Goal: Task Accomplishment & Management: Manage account settings

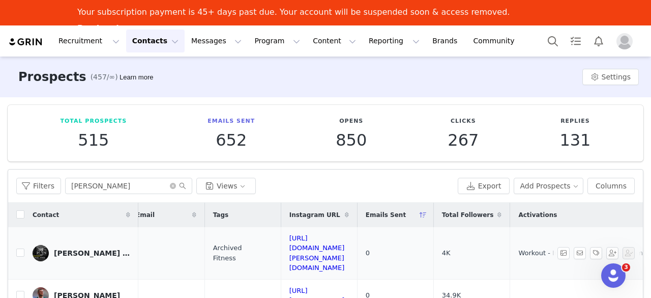
scroll to position [0, 11]
click at [162, 35] on button "Contacts Contacts" at bounding box center [155, 40] width 58 height 23
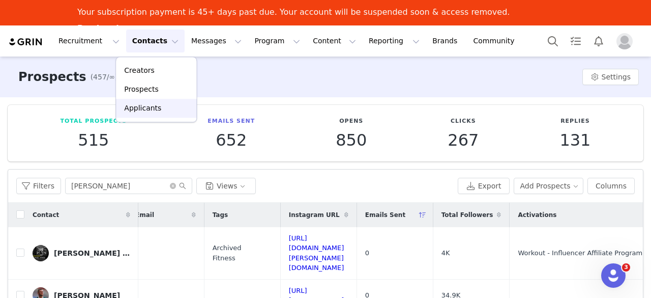
click at [150, 104] on p "Applicants" at bounding box center [142, 108] width 37 height 11
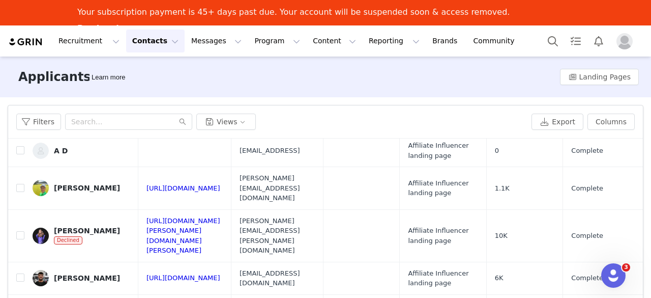
scroll to position [48, 0]
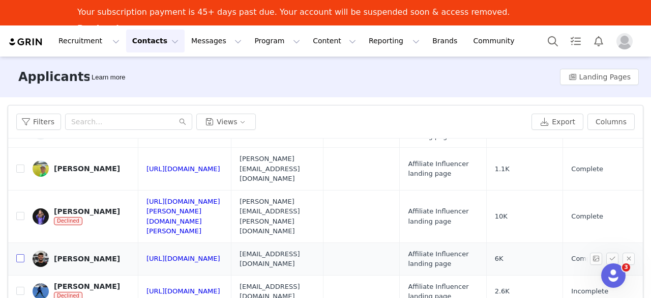
click at [20, 254] on input "checkbox" at bounding box center [20, 258] width 8 height 8
checkbox input "true"
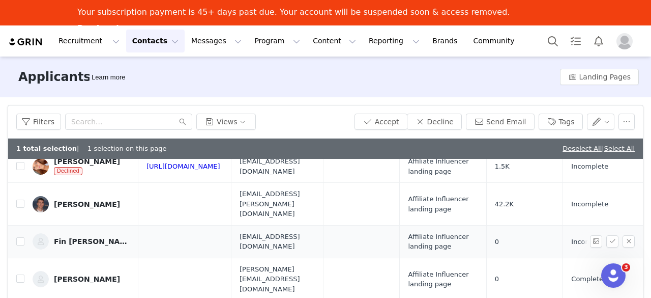
scroll to position [281, 0]
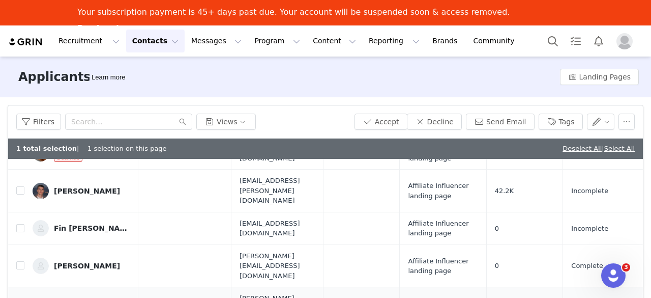
checkbox input "true"
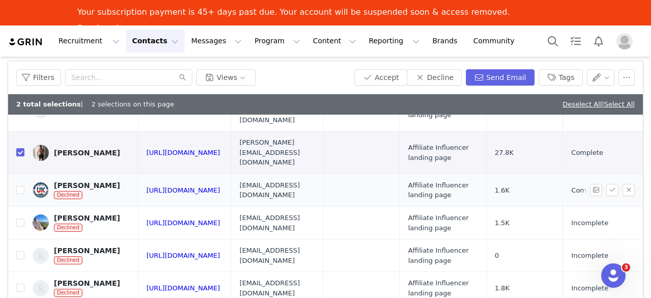
scroll to position [50, 0]
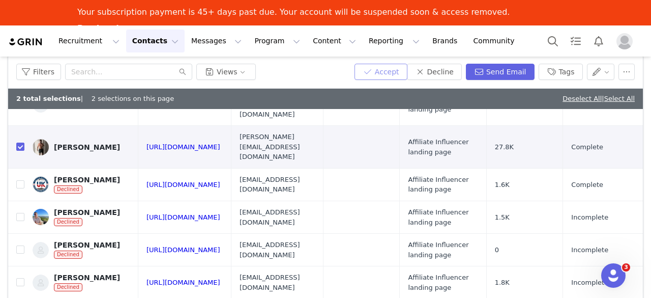
click at [392, 77] on button "Accept" at bounding box center [380, 72] width 53 height 16
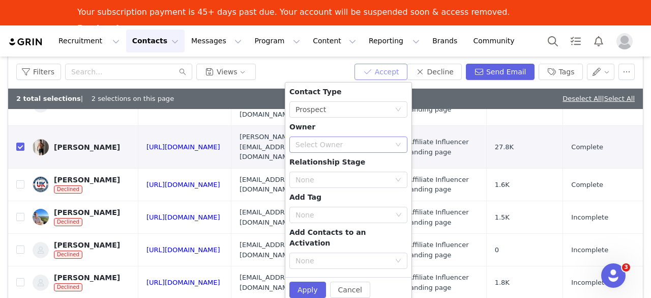
click at [337, 148] on div "Select Owner" at bounding box center [342, 144] width 95 height 10
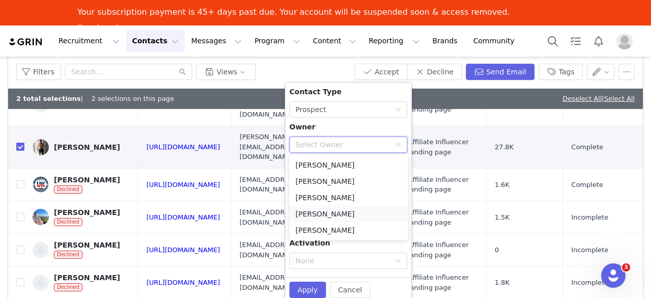
click at [321, 209] on li "[PERSON_NAME]" at bounding box center [348, 213] width 118 height 16
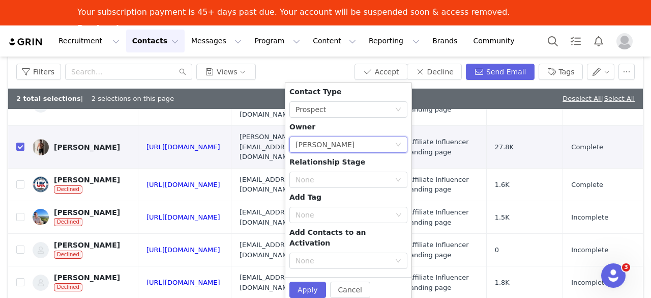
click at [332, 226] on div "Contact Type None Prospect Owner Select Owner [PERSON_NAME] Relationship Stage …" at bounding box center [348, 179] width 118 height 186
click at [340, 215] on div "None" at bounding box center [343, 215] width 97 height 10
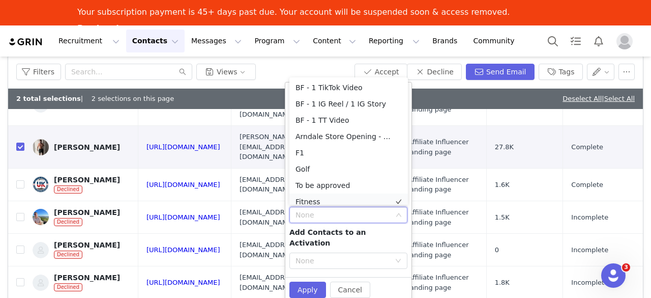
scroll to position [5, 0]
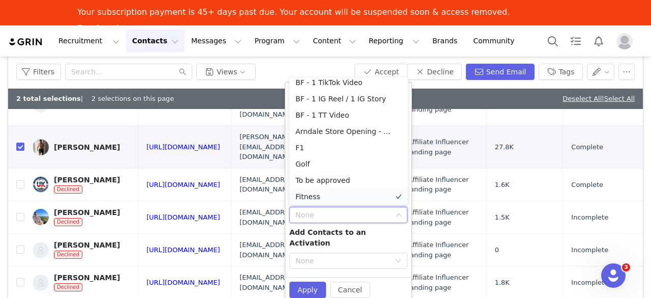
click at [337, 201] on li "Fitness" at bounding box center [348, 196] width 118 height 16
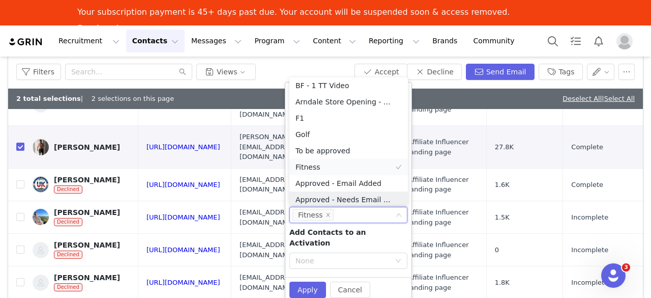
scroll to position [38, 0]
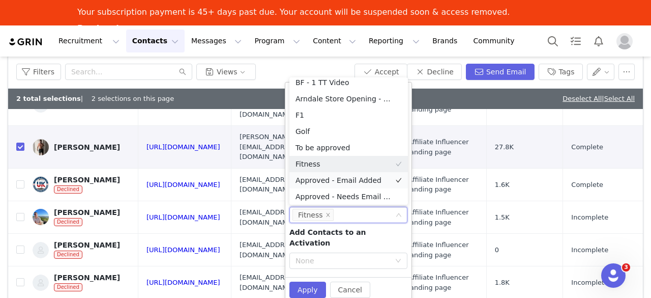
click at [352, 183] on li "Approved - Email Added" at bounding box center [348, 180] width 118 height 16
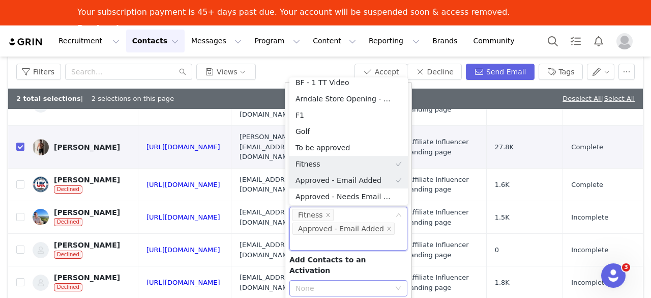
click at [336, 283] on div "None" at bounding box center [342, 288] width 95 height 10
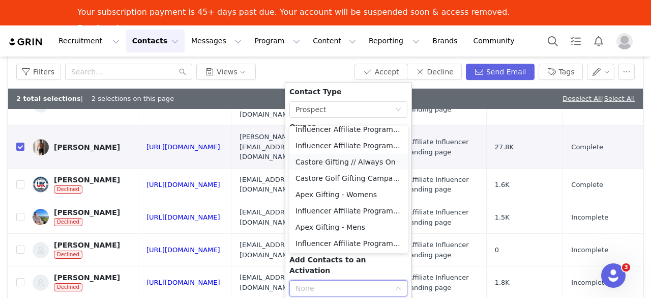
scroll to position [88, 0]
click at [347, 248] on li "Workout - Influencer Affiliate Programme" at bounding box center [348, 242] width 118 height 16
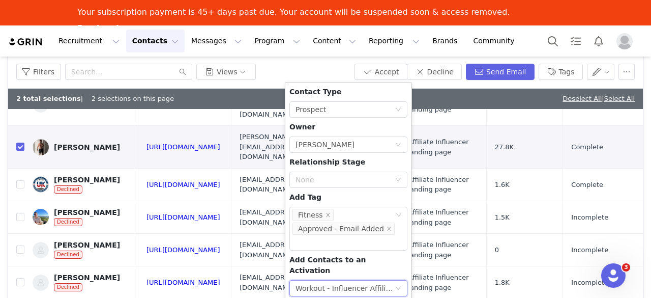
checkbox input "false"
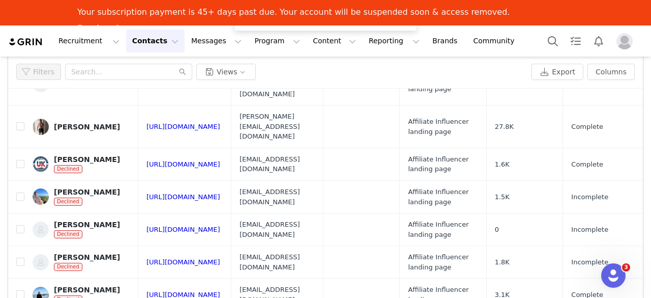
scroll to position [0, 0]
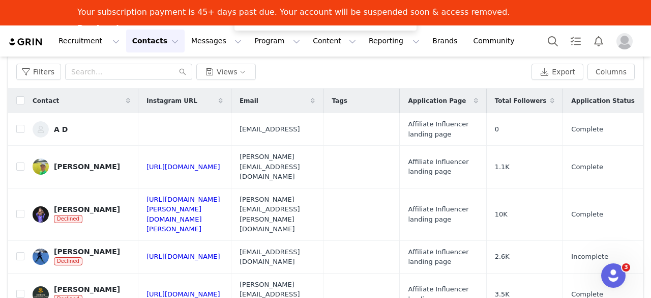
click at [145, 37] on button "Contacts Contacts" at bounding box center [155, 40] width 58 height 23
click at [139, 85] on p "Prospects" at bounding box center [141, 89] width 34 height 11
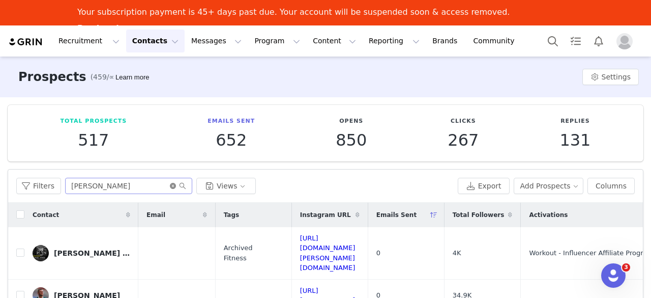
click at [170, 185] on icon "icon: close-circle" at bounding box center [173, 186] width 6 height 6
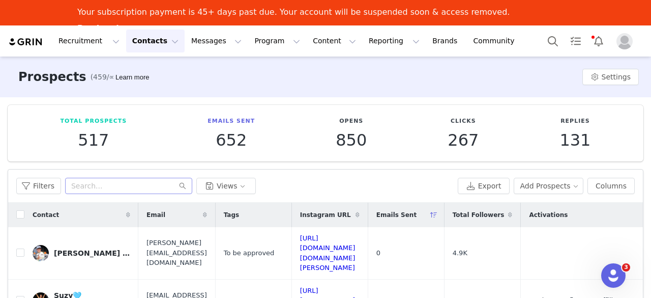
scroll to position [49, 0]
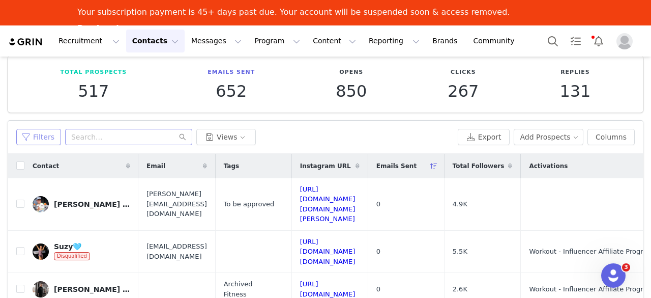
click at [41, 134] on button "Filters" at bounding box center [38, 137] width 45 height 16
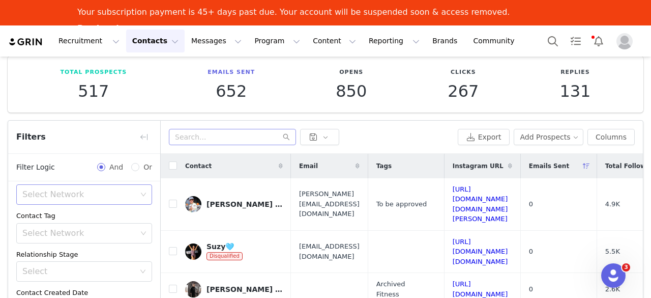
scroll to position [95, 0]
click at [57, 227] on div "Select Network" at bounding box center [79, 232] width 114 height 10
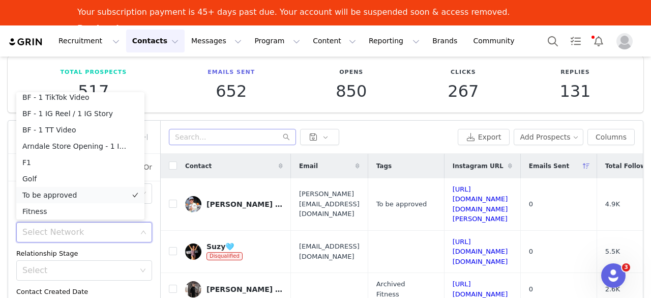
scroll to position [59, 0]
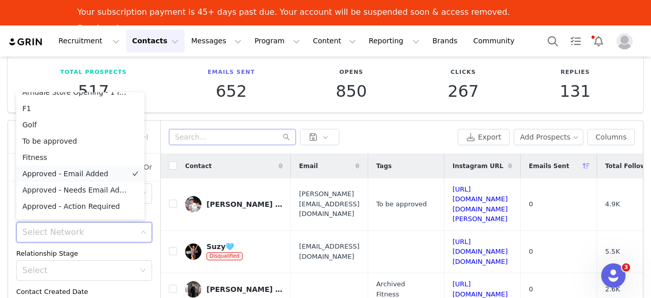
click at [89, 167] on li "Approved - Email Added" at bounding box center [80, 173] width 128 height 16
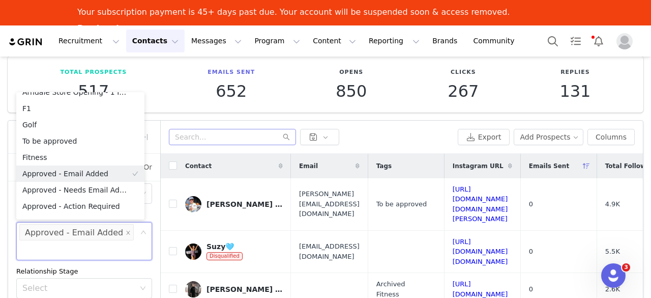
click at [150, 212] on div "Disqualified Select Owner Select Activation Select Network Contact Tag Select N…" at bounding box center [84, 253] width 152 height 335
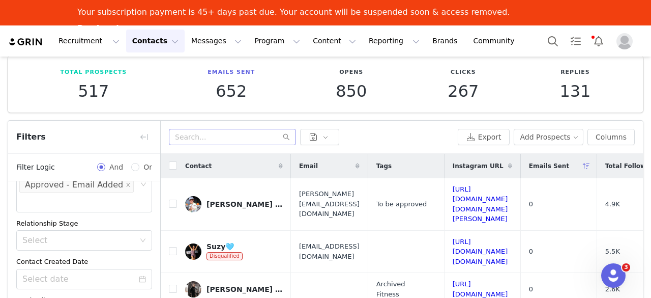
scroll to position [160, 0]
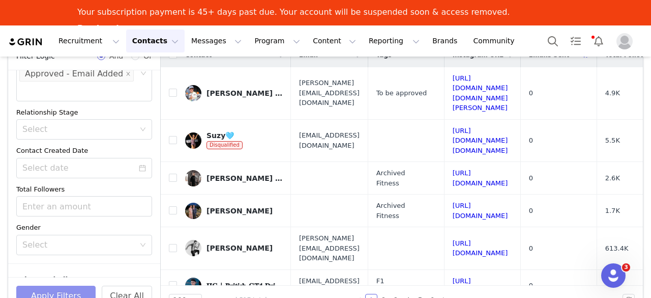
click at [84, 293] on button "Apply Filters" at bounding box center [55, 295] width 79 height 20
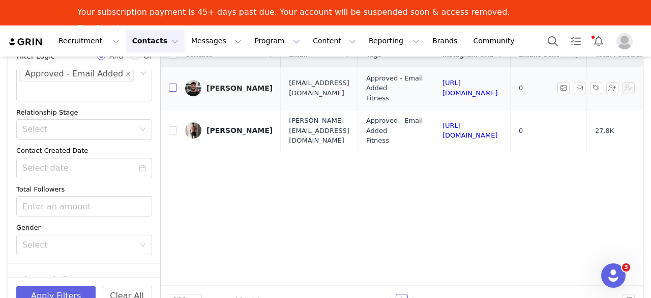
click at [171, 85] on input "checkbox" at bounding box center [173, 87] width 8 height 8
checkbox input "true"
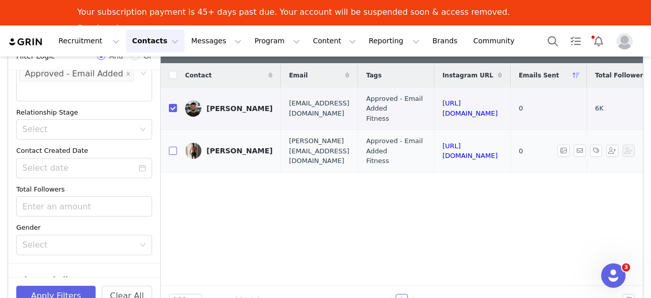
click at [174, 153] on input "checkbox" at bounding box center [173, 150] width 8 height 8
checkbox input "true"
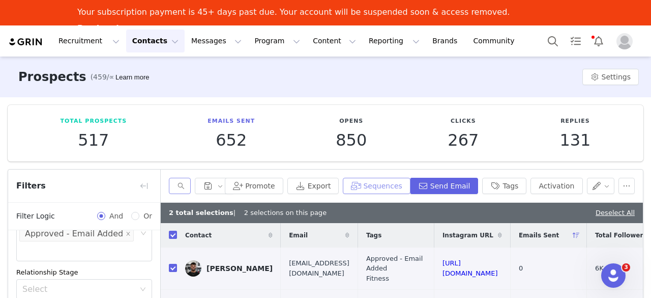
click at [391, 182] on button "Sequences" at bounding box center [376, 185] width 67 height 16
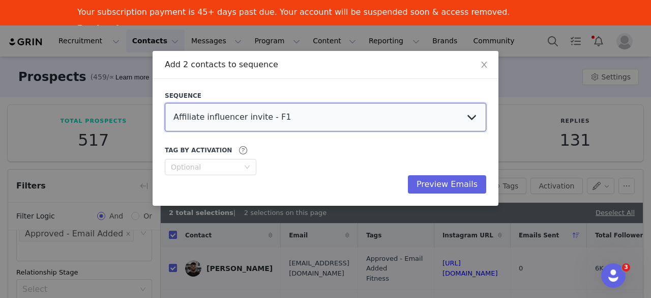
click at [443, 118] on select "Affiliate influencer invite - F1 Landing page application Affiliate influencer …" at bounding box center [325, 117] width 321 height 28
select select "61edccd6-4fc4-46fb-acf2-8145b56c9359"
click at [165, 103] on select "Affiliate influencer invite - F1 Landing page application Affiliate influencer …" at bounding box center [325, 117] width 321 height 28
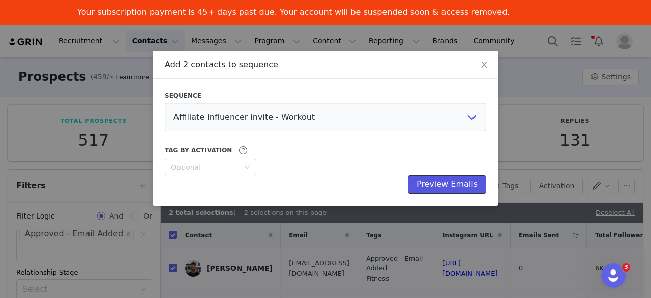
click at [448, 181] on button "Preview Emails" at bounding box center [447, 184] width 78 height 18
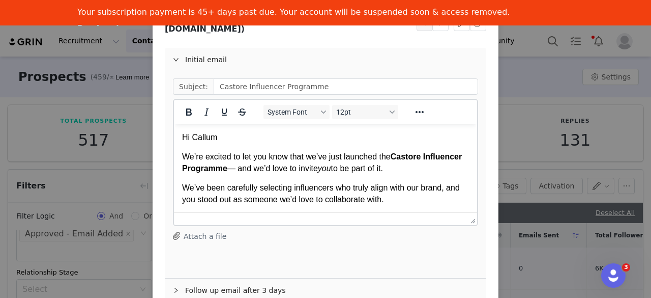
scroll to position [153, 0]
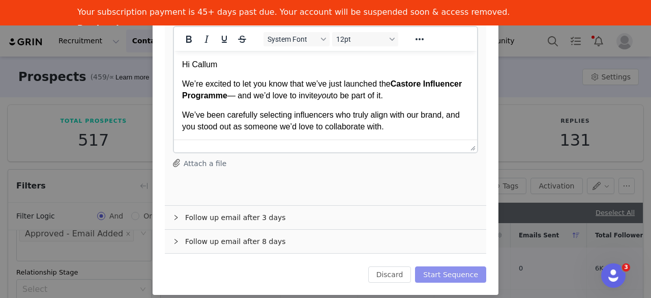
click at [459, 266] on button "Start Sequence" at bounding box center [450, 274] width 71 height 16
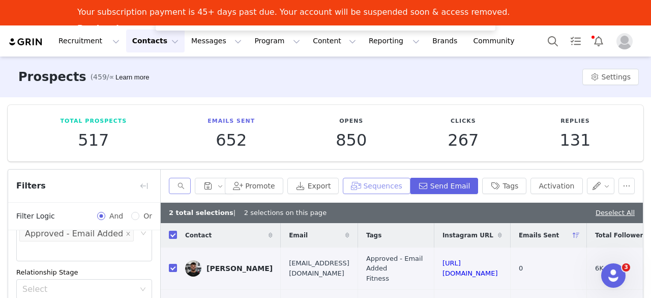
scroll to position [82, 0]
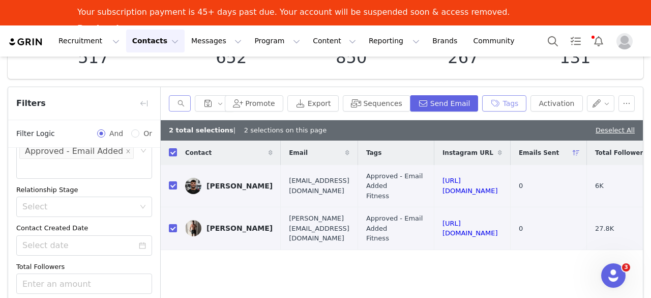
click at [500, 101] on button "Tags" at bounding box center [504, 103] width 44 height 16
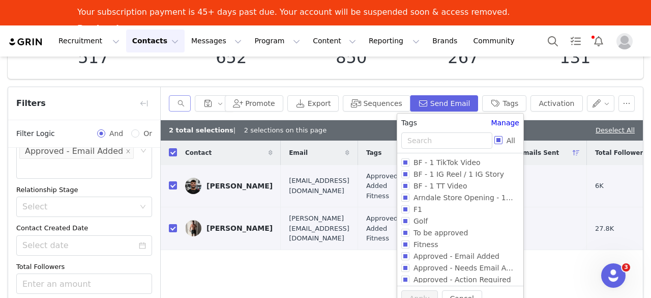
click at [496, 137] on input "All" at bounding box center [498, 140] width 8 height 8
checkbox input "true"
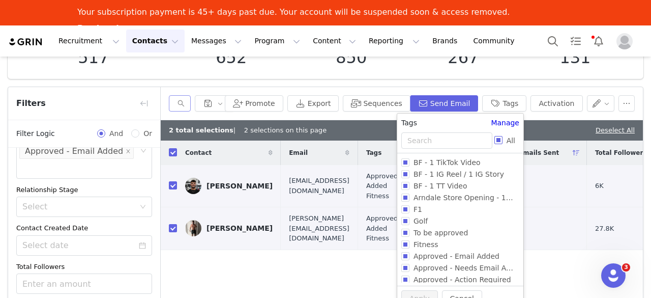
checkbox input "true"
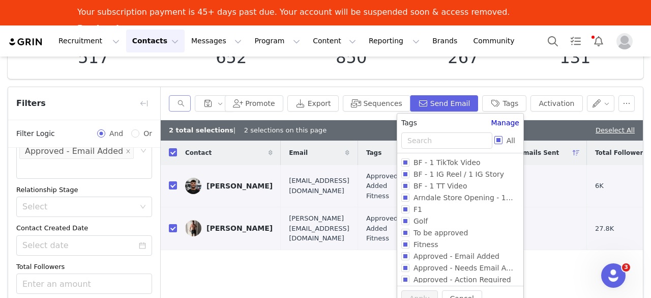
checkbox input "true"
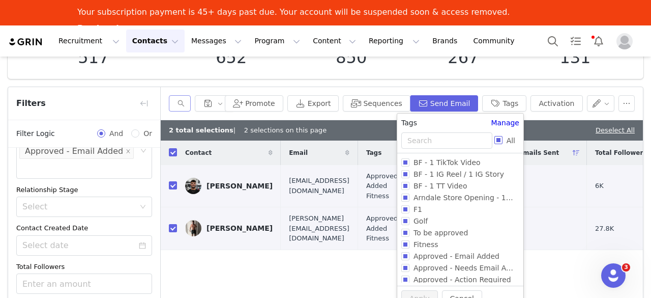
checkbox input "true"
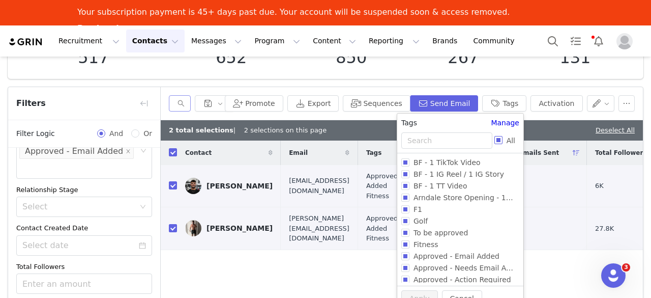
checkbox input "true"
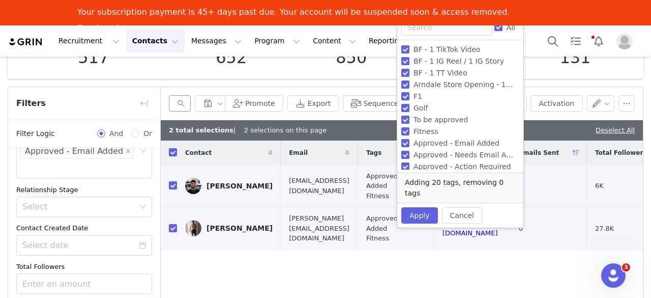
click at [496, 137] on label "Approved - Email Added" at bounding box center [458, 143] width 114 height 12
click at [409, 139] on input "Approved - Email Added" at bounding box center [405, 143] width 8 height 8
checkbox input "false"
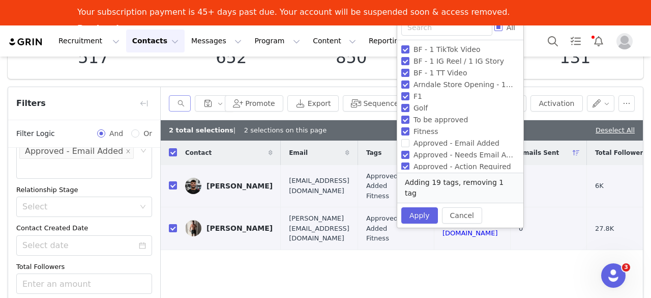
click at [495, 32] on label "All" at bounding box center [506, 27] width 25 height 11
click at [495, 31] on input "All" at bounding box center [498, 27] width 8 height 8
checkbox input "true"
click at [499, 32] on label "All" at bounding box center [506, 27] width 25 height 11
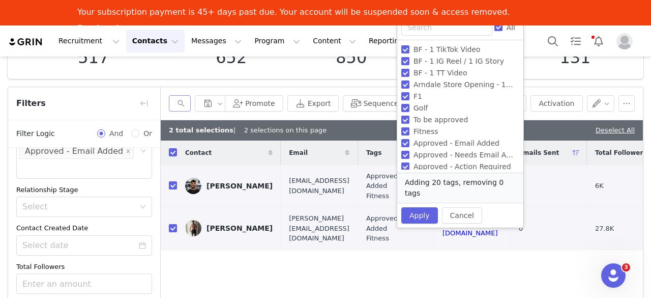
click at [499, 31] on input "All" at bounding box center [498, 27] width 8 height 8
checkbox input "false"
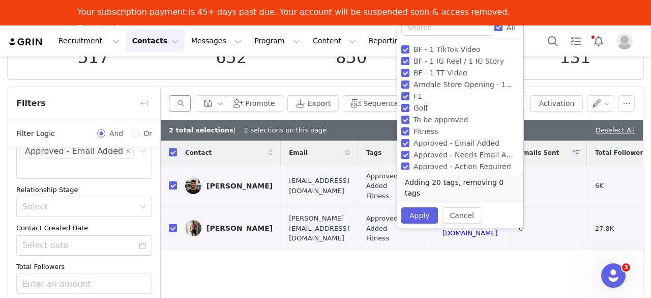
checkbox input "false"
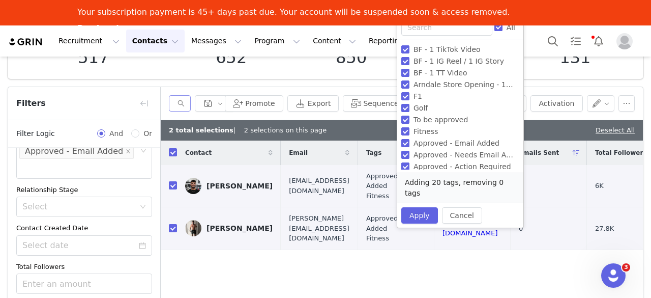
checkbox input "false"
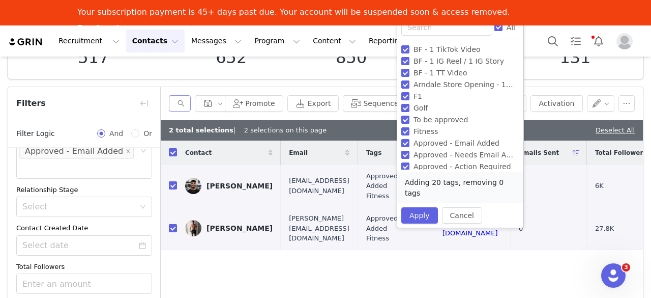
checkbox input "false"
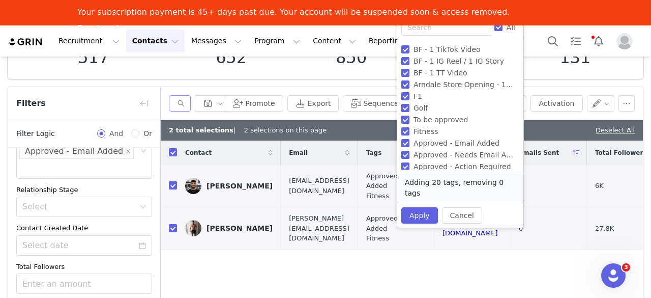
checkbox input "false"
click at [406, 133] on input "Fitness" at bounding box center [405, 131] width 8 height 8
checkbox input "true"
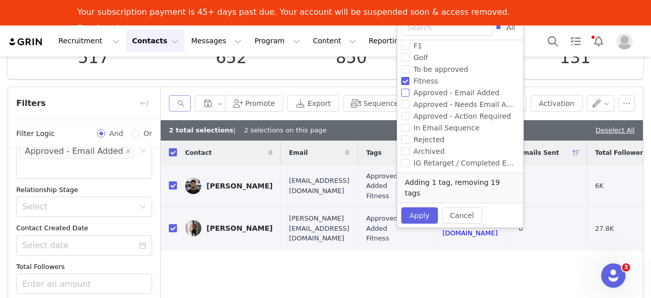
scroll to position [63, 0]
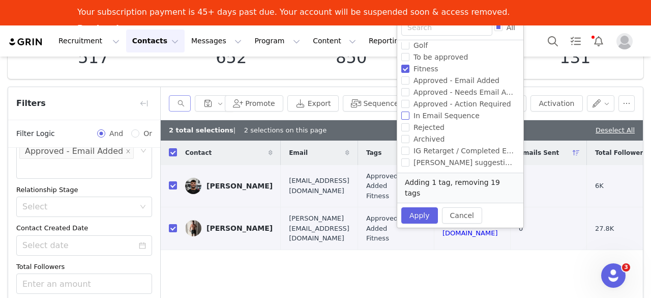
click at [403, 115] on input "In Email Sequence" at bounding box center [405, 115] width 8 height 8
checkbox input "true"
click at [418, 207] on button "Apply" at bounding box center [419, 215] width 37 height 16
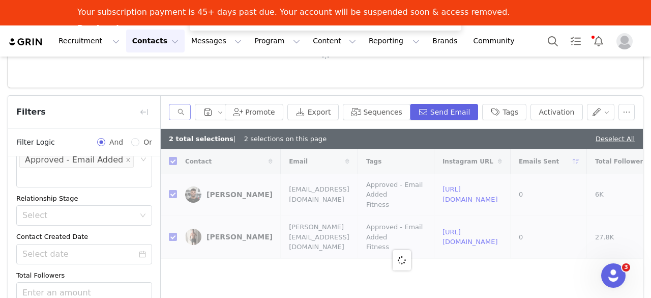
checkbox input "false"
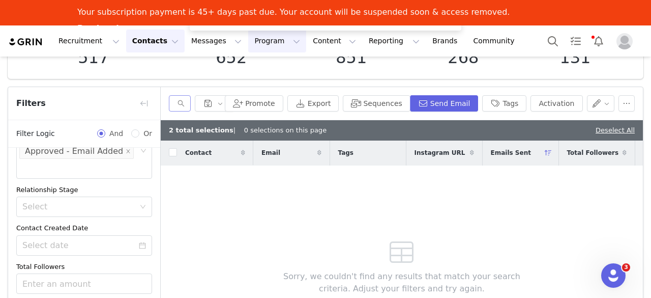
click at [252, 45] on button "Program Program" at bounding box center [277, 40] width 58 height 23
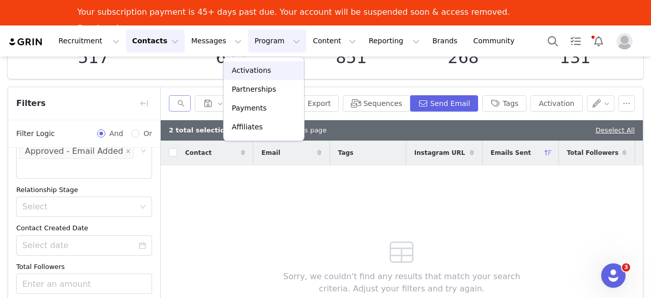
click at [263, 62] on link "Activations" at bounding box center [264, 70] width 80 height 19
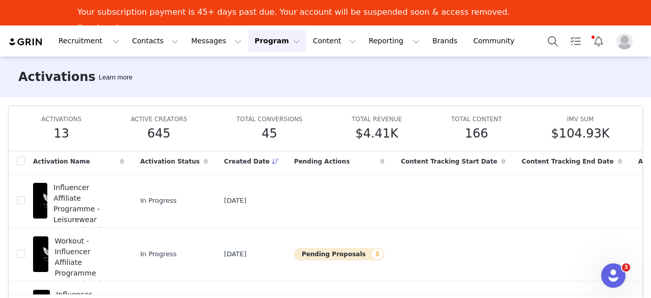
scroll to position [51, 0]
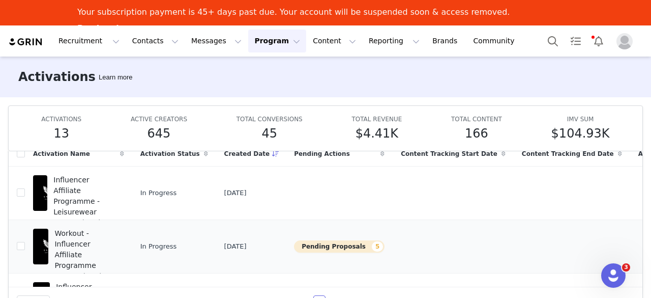
click at [334, 249] on button "Pending Proposals 5" at bounding box center [339, 246] width 91 height 12
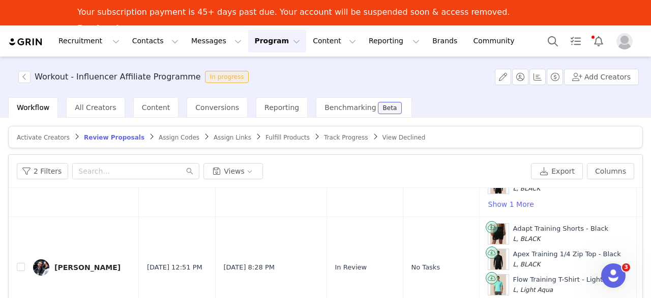
scroll to position [130, 0]
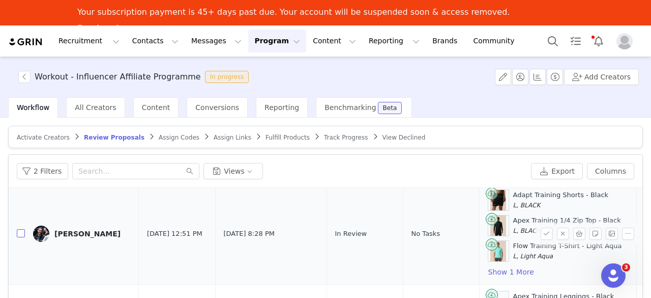
click at [16, 229] on td at bounding box center [17, 233] width 16 height 101
click at [18, 224] on td at bounding box center [17, 233] width 16 height 101
click at [20, 229] on input "checkbox" at bounding box center [21, 233] width 8 height 8
checkbox input "true"
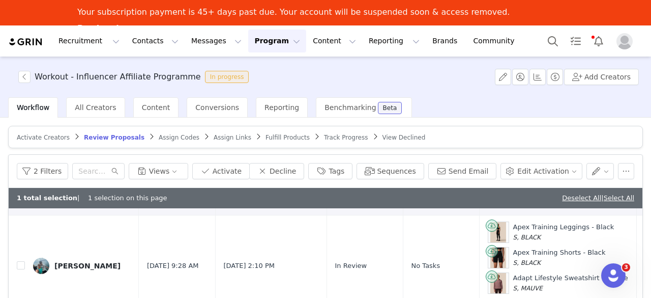
scroll to position [220, 0]
click at [19, 260] on input "checkbox" at bounding box center [21, 264] width 8 height 8
checkbox input "true"
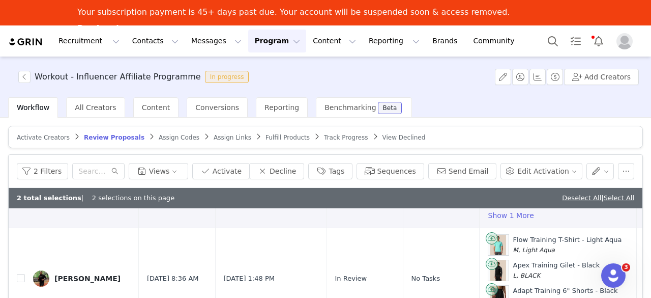
scroll to position [310, 0]
click at [18, 275] on input "checkbox" at bounding box center [21, 278] width 8 height 8
checkbox input "true"
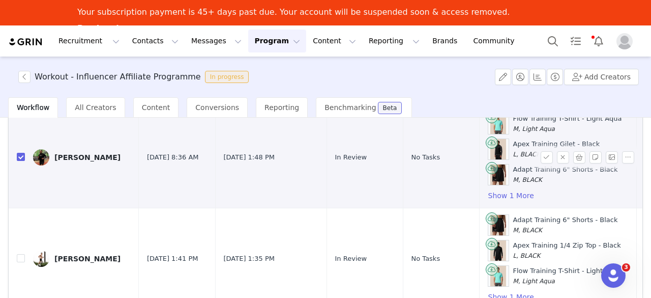
scroll to position [144, 0]
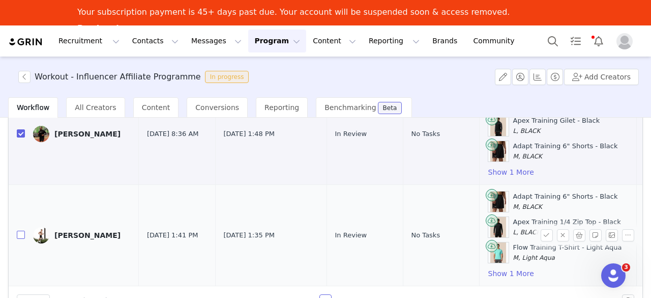
click at [22, 230] on input "checkbox" at bounding box center [21, 234] width 8 height 8
checkbox input "true"
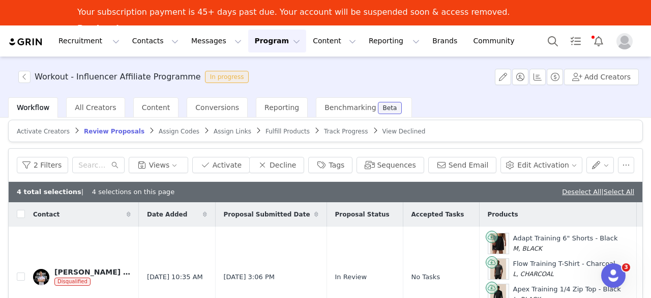
scroll to position [0, 0]
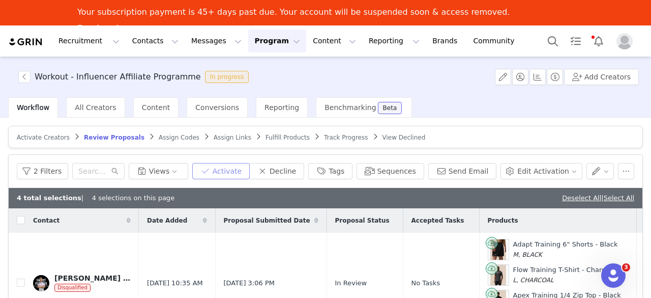
click at [250, 167] on button "Activate" at bounding box center [220, 171] width 57 height 16
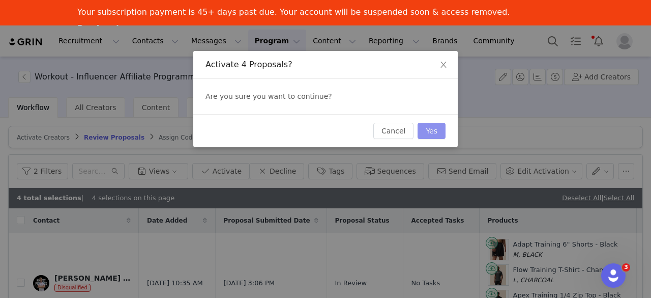
click at [427, 128] on button "Yes" at bounding box center [432, 131] width 28 height 16
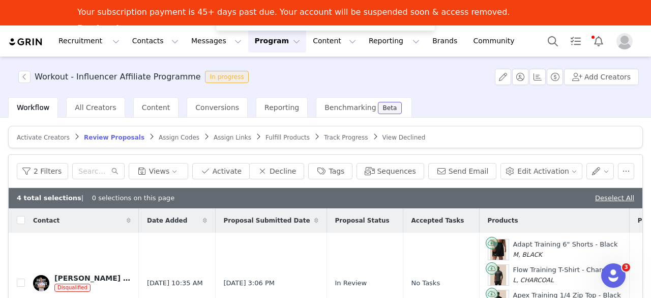
click at [159, 134] on span "Assign Codes" at bounding box center [179, 137] width 41 height 7
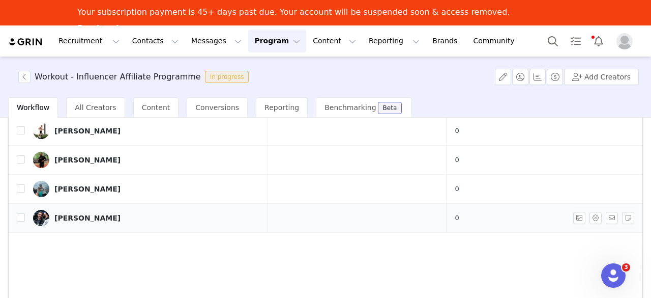
scroll to position [11, 0]
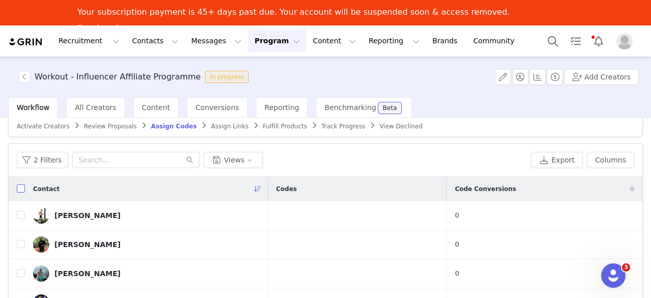
click at [23, 184] on label at bounding box center [21, 189] width 8 height 11
click at [23, 184] on input "checkbox" at bounding box center [21, 188] width 8 height 8
checkbox input "true"
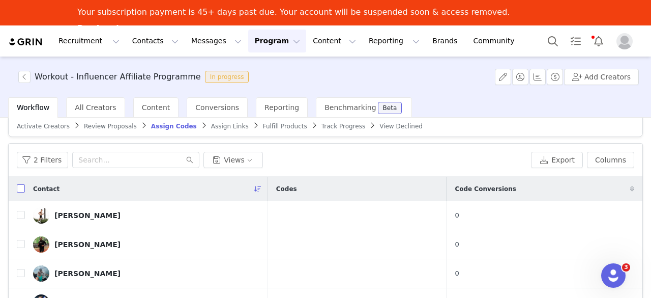
checkbox input "true"
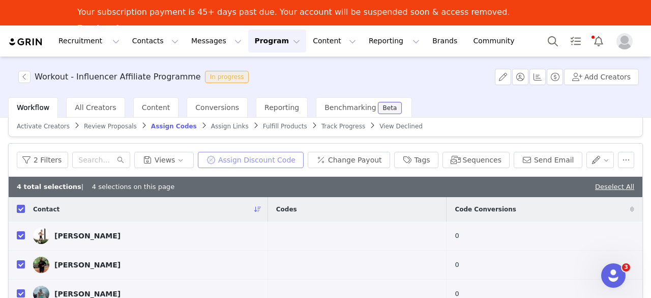
click at [291, 163] on button "Assign Discount Code" at bounding box center [251, 160] width 106 height 16
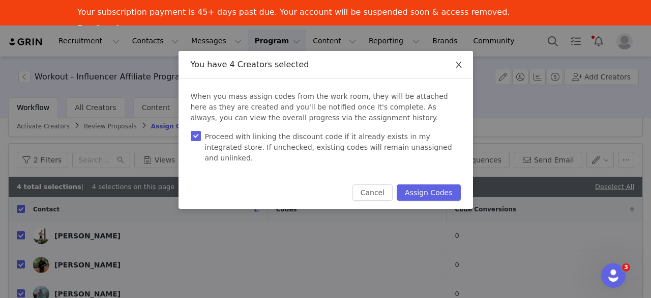
click at [460, 69] on icon "icon: close" at bounding box center [459, 65] width 8 height 8
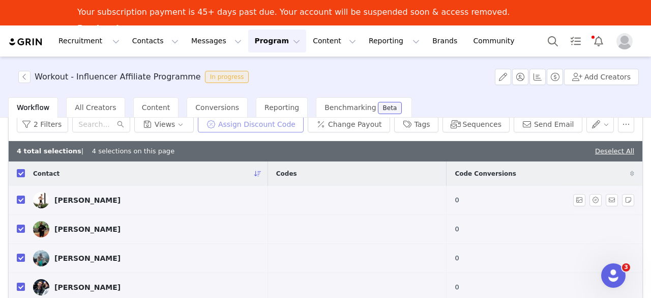
scroll to position [40, 0]
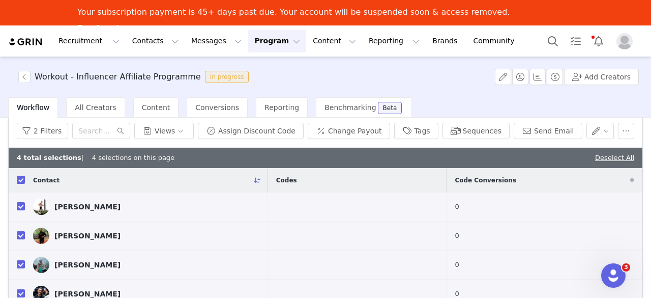
click at [274, 140] on div "2 Filters Views Assign Discount Code Change Payout Tags Sequences Send Email" at bounding box center [326, 130] width 634 height 33
click at [279, 137] on button "Assign Discount Code" at bounding box center [251, 131] width 106 height 16
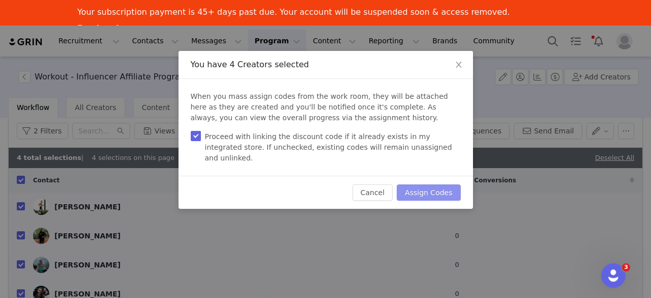
click at [416, 184] on button "Assign Codes" at bounding box center [429, 192] width 64 height 16
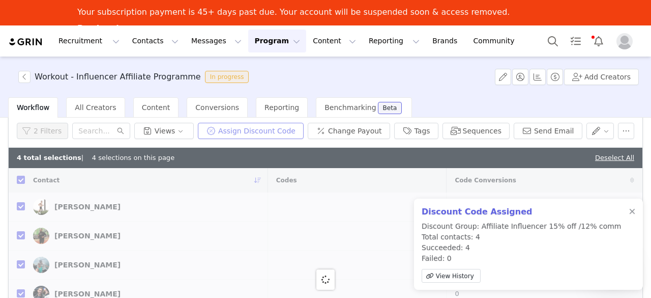
checkbox input "false"
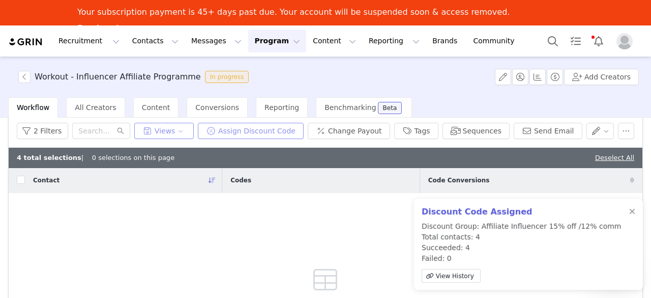
scroll to position [0, 0]
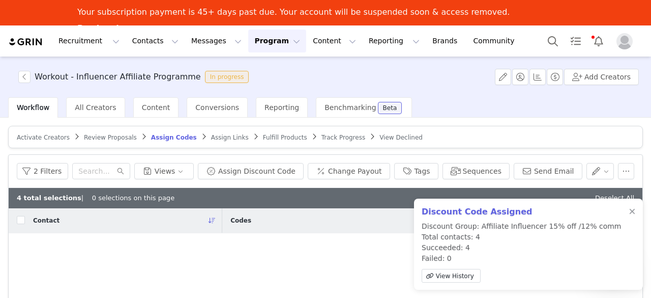
click at [211, 137] on span "Assign Links" at bounding box center [230, 137] width 38 height 7
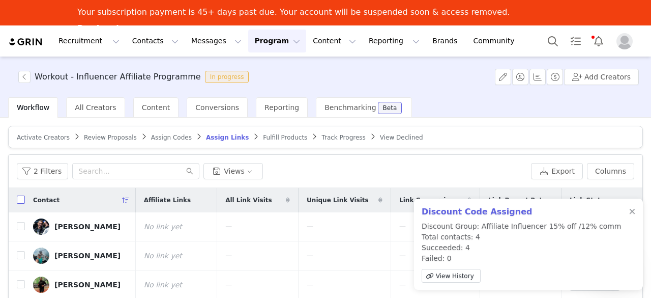
click at [19, 200] on input "checkbox" at bounding box center [21, 199] width 8 height 8
checkbox input "true"
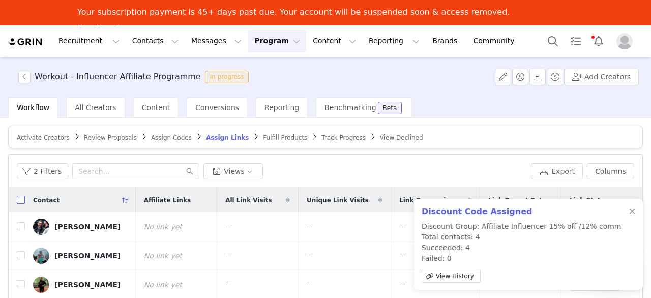
checkbox input "true"
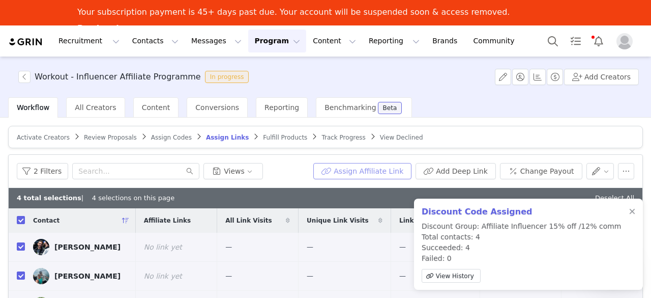
click at [332, 171] on button "Assign Affiliate Link" at bounding box center [362, 171] width 98 height 16
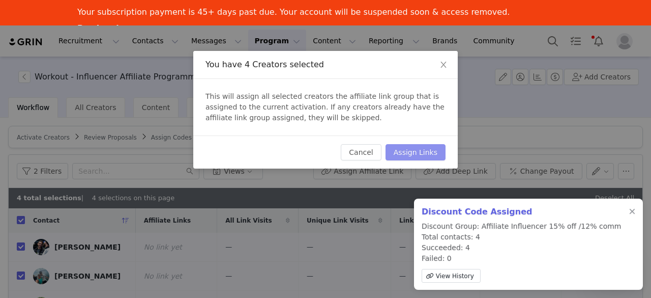
click at [419, 147] on button "Assign Links" at bounding box center [415, 152] width 60 height 16
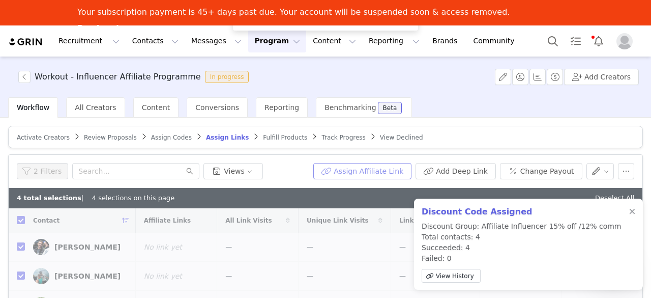
checkbox input "false"
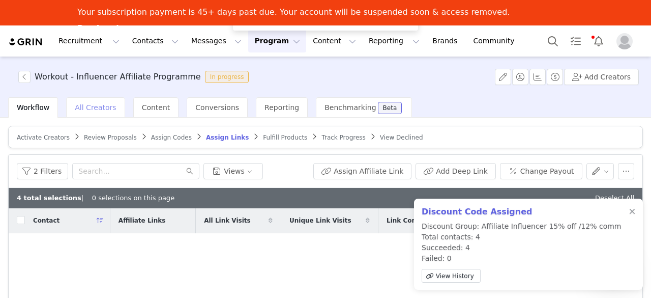
click at [90, 111] on span "All Creators" at bounding box center [95, 107] width 41 height 8
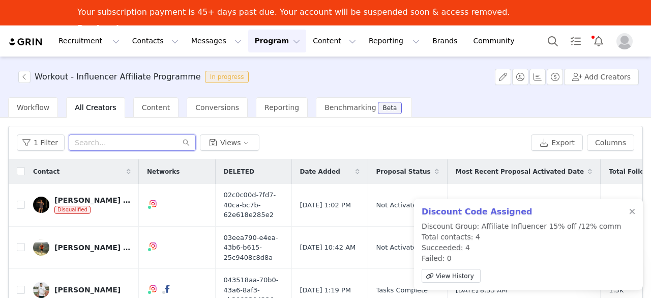
click at [120, 135] on input "text" at bounding box center [132, 142] width 127 height 16
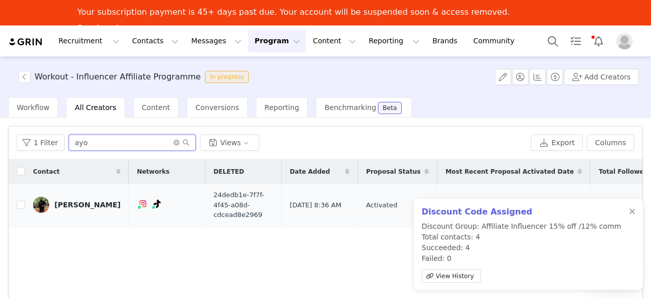
type input "ayo"
click at [71, 210] on link "[PERSON_NAME]" at bounding box center [76, 204] width 87 height 16
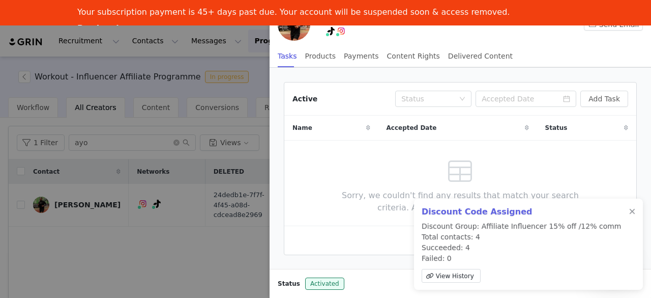
scroll to position [23, 0]
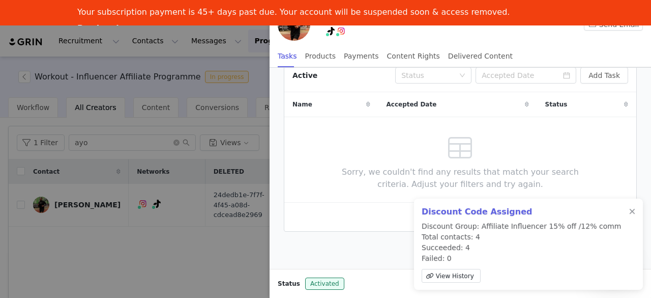
click at [633, 206] on div "Discount Code Assigned Discount Group: Affiliate Influencer 15% off /12% comm T…" at bounding box center [528, 243] width 229 height 91
click at [634, 214] on div at bounding box center [632, 211] width 6 height 8
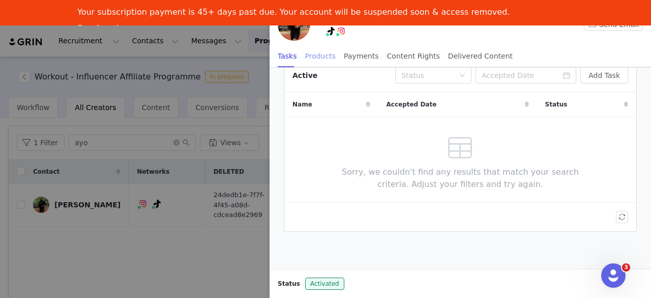
click at [314, 58] on div "Products" at bounding box center [320, 56] width 31 height 23
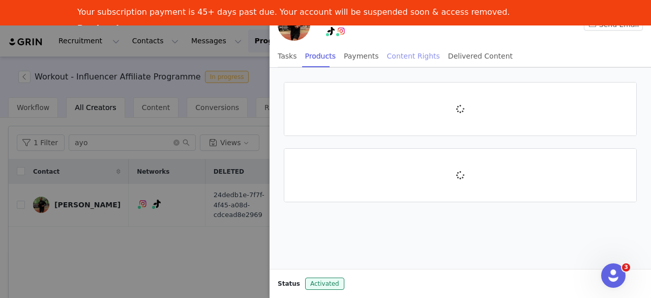
click at [414, 61] on div "Content Rights" at bounding box center [413, 56] width 53 height 23
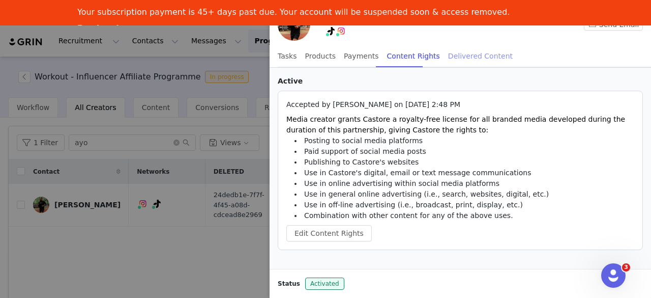
click at [470, 58] on div "Delivered Content" at bounding box center [480, 56] width 65 height 23
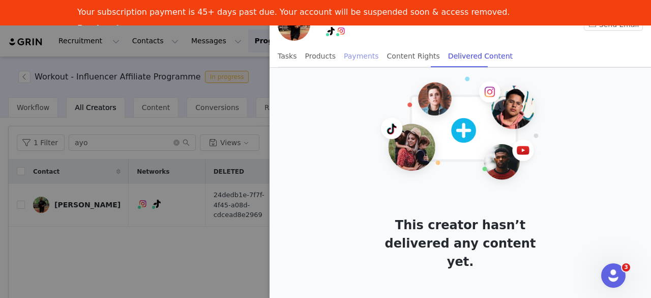
click at [356, 64] on div "Payments" at bounding box center [361, 56] width 35 height 23
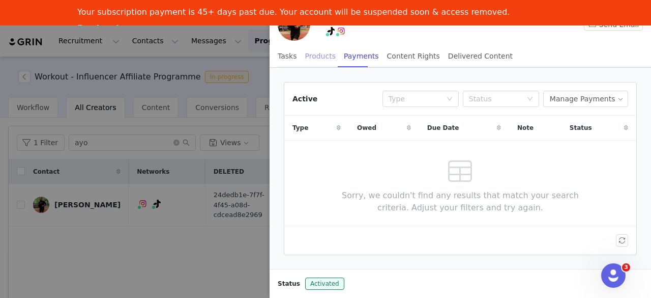
click at [319, 59] on div "Products" at bounding box center [320, 56] width 31 height 23
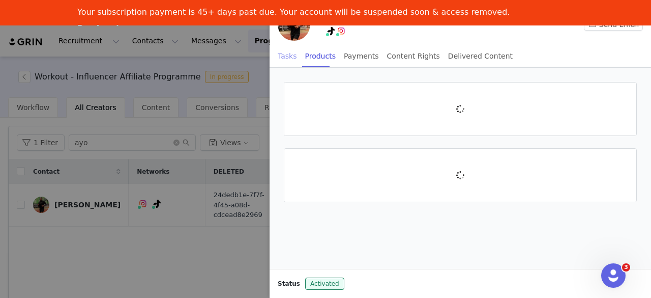
click at [278, 54] on div "Tasks" at bounding box center [287, 56] width 19 height 23
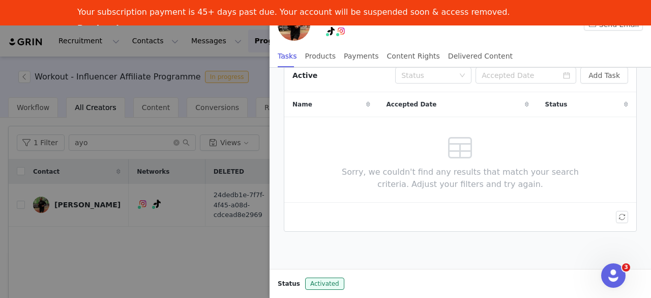
click at [184, 267] on div at bounding box center [325, 149] width 651 height 298
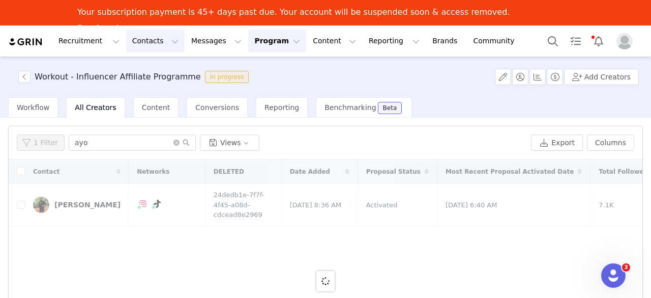
click at [155, 41] on button "Contacts Contacts" at bounding box center [155, 40] width 58 height 23
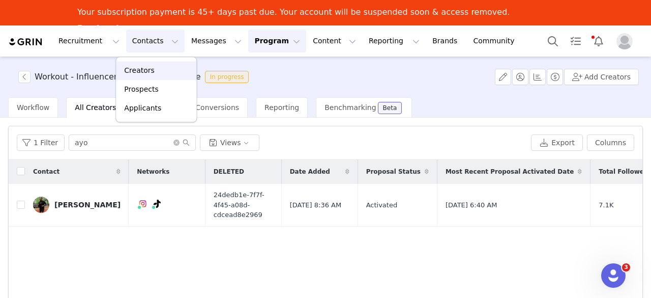
click at [163, 78] on link "Creators" at bounding box center [156, 70] width 80 height 19
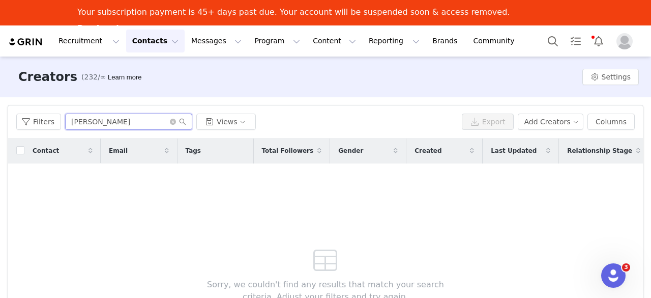
click at [134, 124] on input "[PERSON_NAME]" at bounding box center [128, 121] width 127 height 16
type input "b"
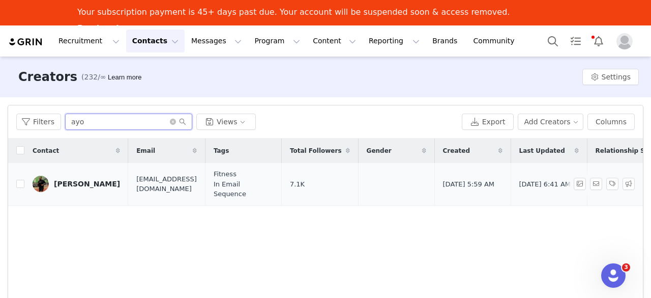
type input "ayo"
click at [66, 183] on link "[PERSON_NAME]" at bounding box center [76, 183] width 87 height 16
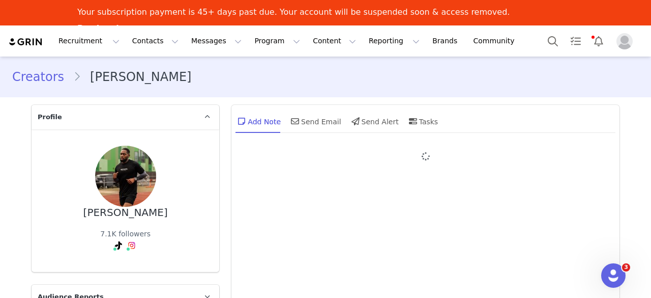
type input "+1 ([GEOGRAPHIC_DATA])"
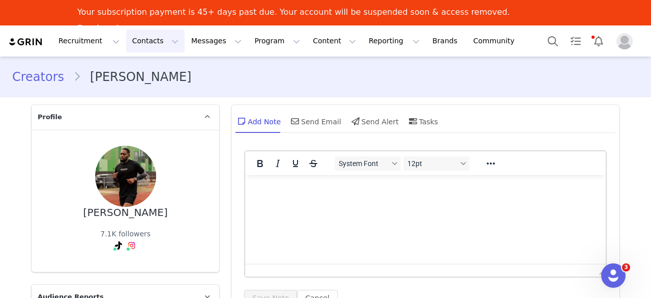
click at [140, 43] on button "Contacts Contacts" at bounding box center [155, 40] width 58 height 23
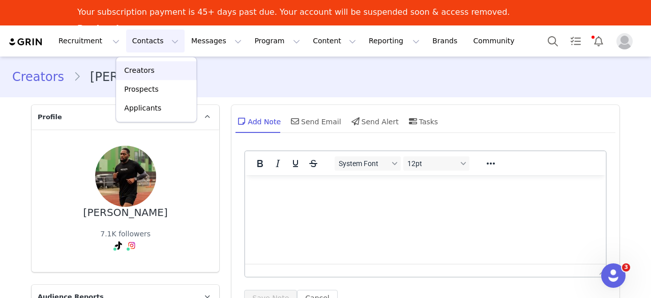
click at [142, 75] on p "Creators" at bounding box center [139, 70] width 31 height 11
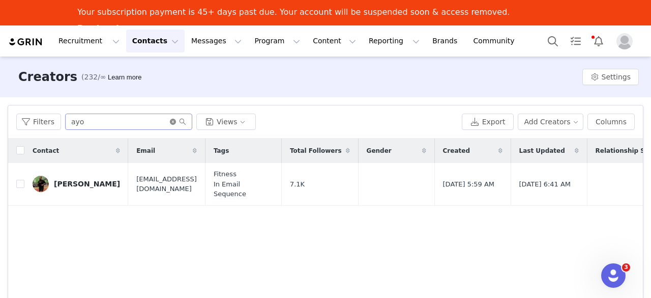
click at [170, 123] on icon "icon: close-circle" at bounding box center [173, 121] width 6 height 6
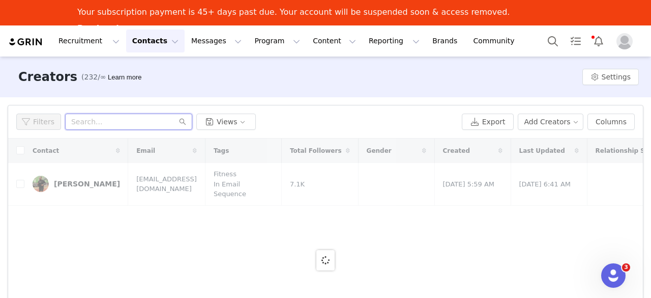
click at [167, 121] on input "text" at bounding box center [128, 121] width 127 height 16
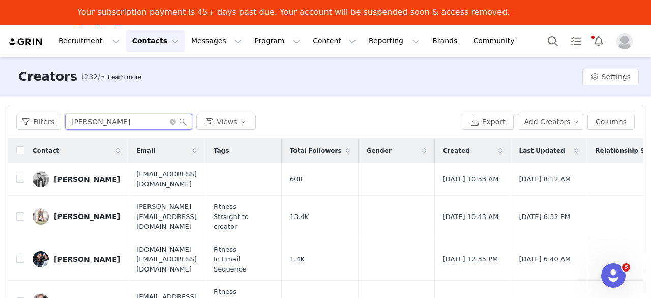
scroll to position [48, 0]
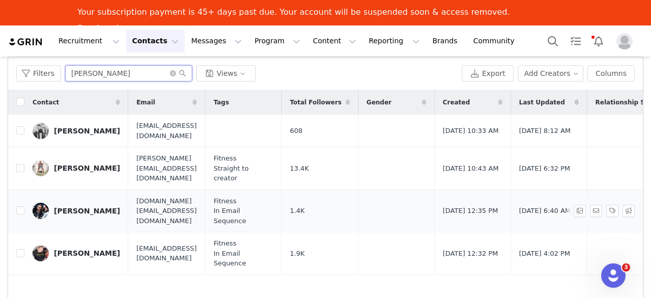
type input "[PERSON_NAME]"
click at [57, 189] on td "[PERSON_NAME]" at bounding box center [76, 210] width 104 height 43
click at [52, 202] on link "[PERSON_NAME]" at bounding box center [76, 210] width 87 height 16
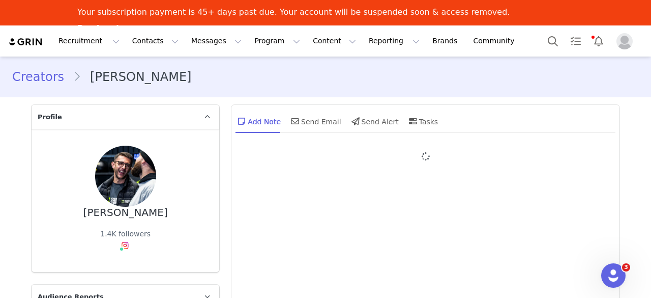
type input "+1 ([GEOGRAPHIC_DATA])"
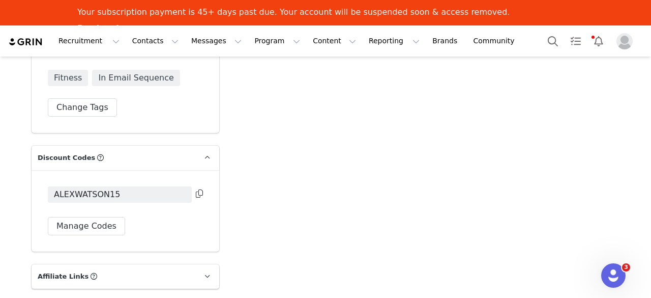
scroll to position [1806, 0]
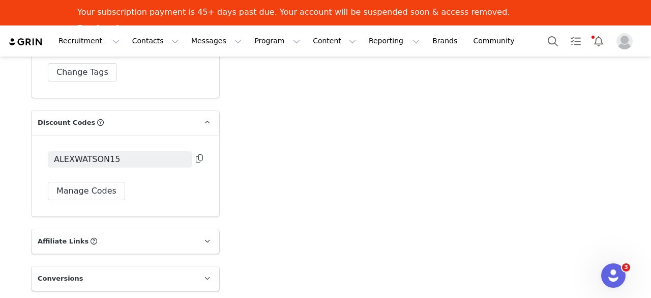
click at [324, 41] on div "Recruitment Recruitment Creator Search Curated Lists Landing Pages Web Extensio…" at bounding box center [266, 40] width 517 height 23
click at [368, 47] on button "Reporting Reporting" at bounding box center [394, 40] width 63 height 23
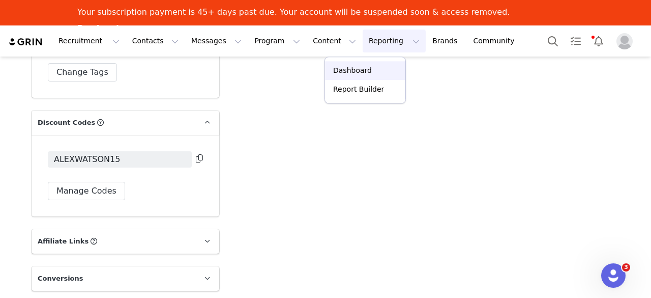
click at [370, 76] on link "Dashboard" at bounding box center [365, 70] width 80 height 19
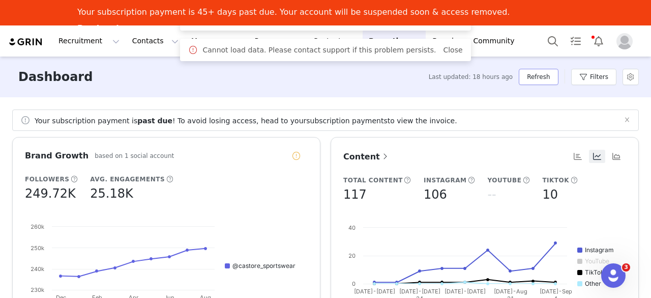
click at [544, 77] on button "Refresh" at bounding box center [538, 77] width 39 height 16
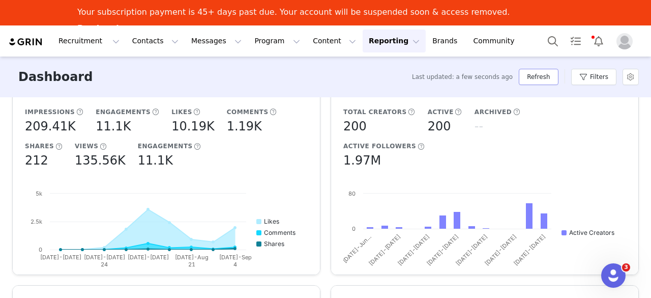
scroll to position [285, 0]
